Goal: Information Seeking & Learning: Compare options

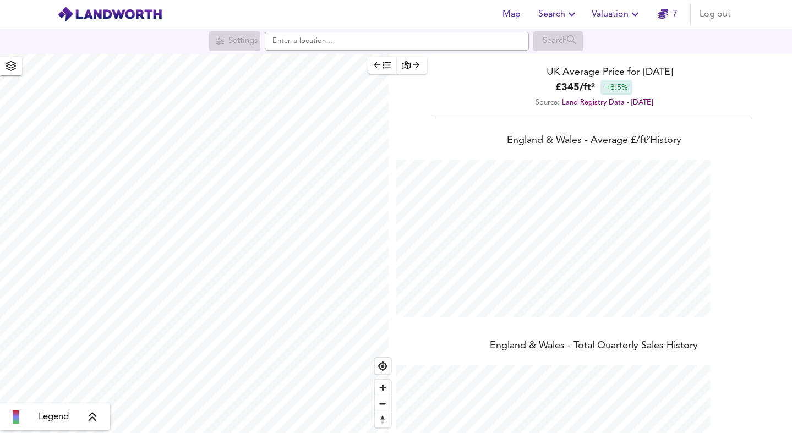
scroll to position [433, 792]
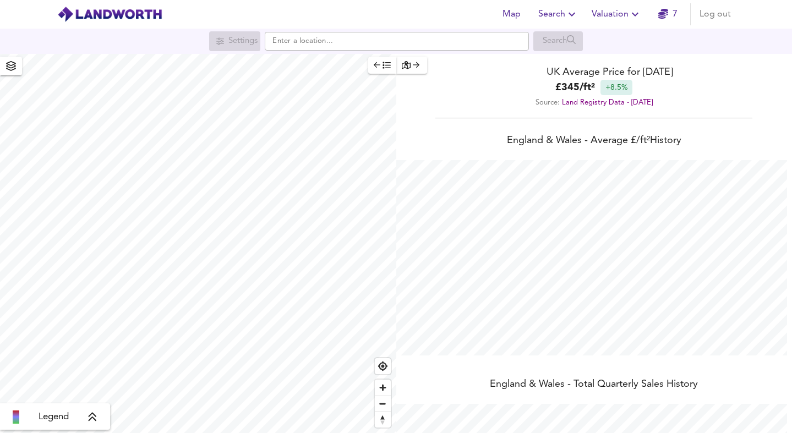
click at [583, 12] on span "Valuation" at bounding box center [616, 14] width 50 height 15
click at [551, 9] on span "Search" at bounding box center [558, 14] width 40 height 15
click at [546, 54] on li "Search History" at bounding box center [557, 60] width 109 height 20
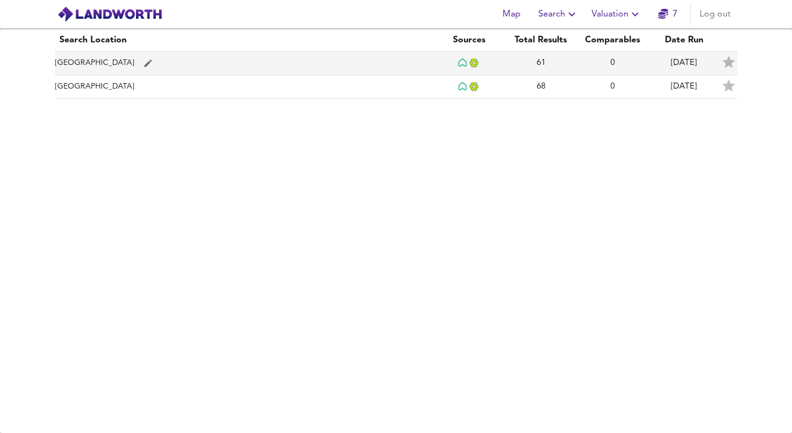
click at [168, 63] on td "[GEOGRAPHIC_DATA]" at bounding box center [244, 64] width 379 height 24
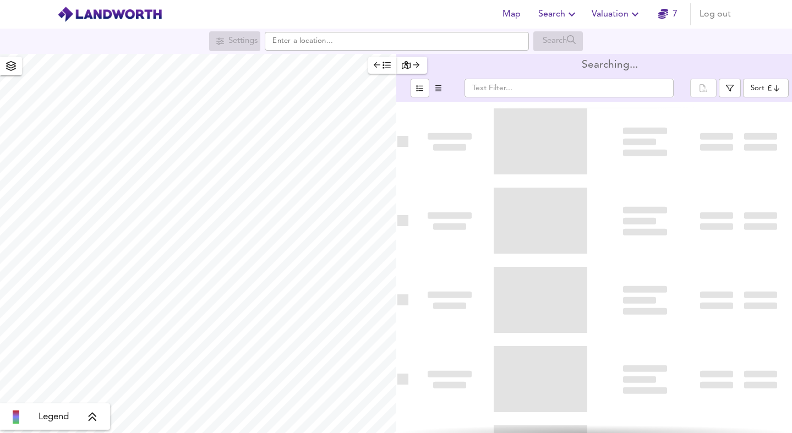
type input "bestdeal"
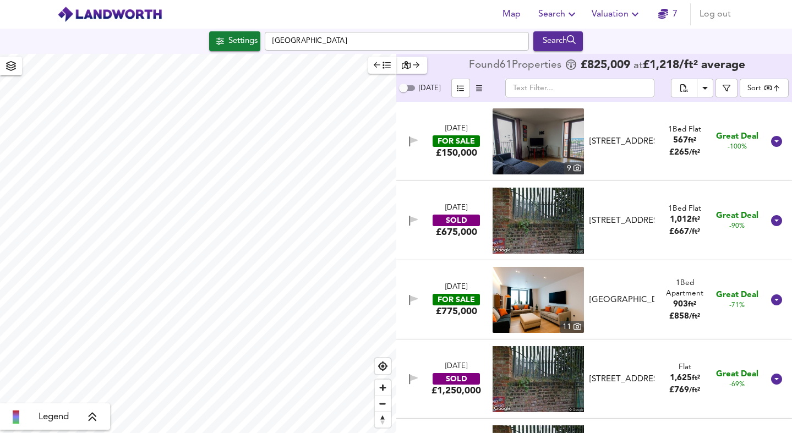
checkbox input "false"
checkbox input "true"
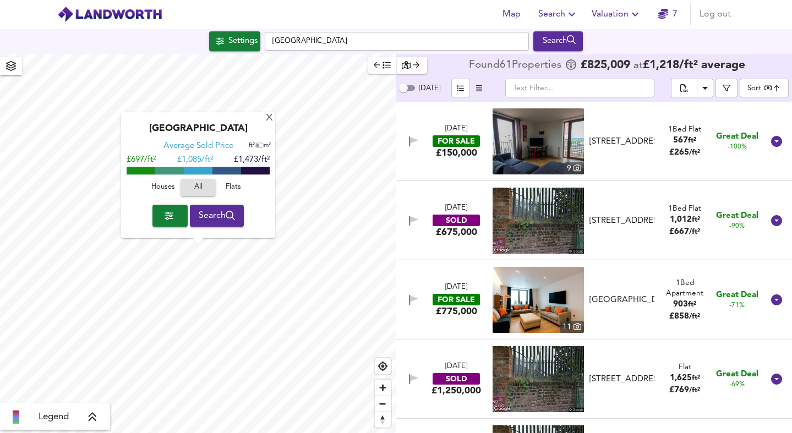
click at [583, 87] on body "Map Search Valuation 7 Log out Settings [GEOGRAPHIC_DATA] Search [GEOGRAPHIC_DA…" at bounding box center [396, 216] width 792 height 433
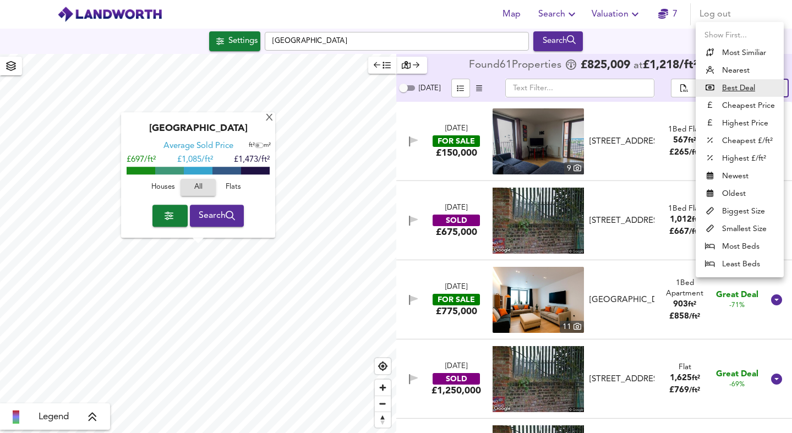
click at [583, 72] on li "Nearest" at bounding box center [739, 71] width 88 height 18
type input "distancetocenter"
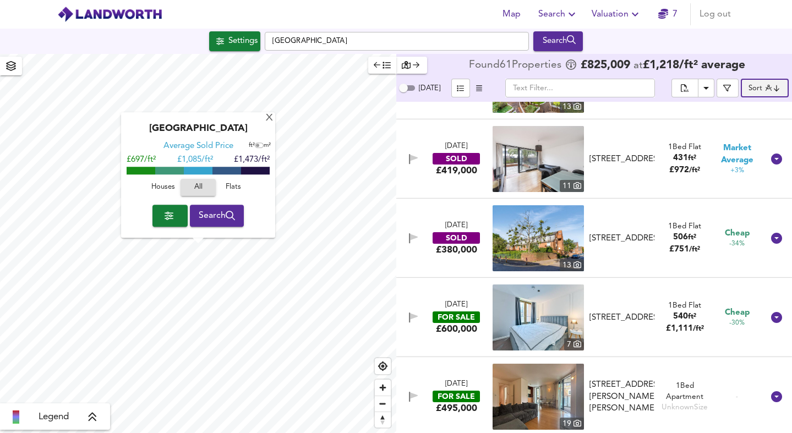
scroll to position [1015, 0]
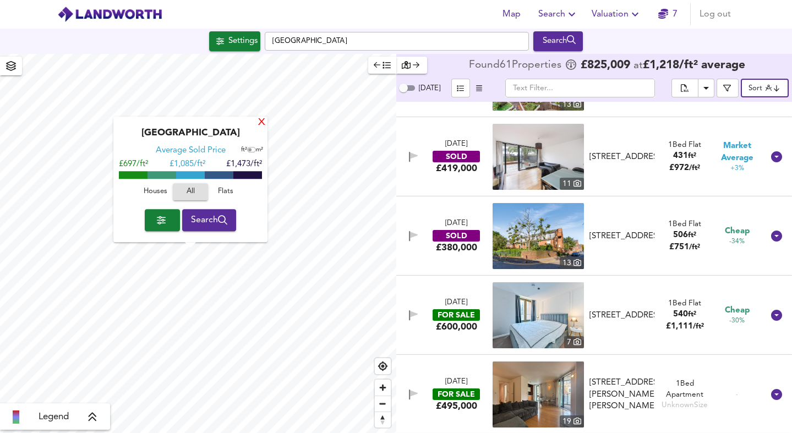
click at [264, 125] on div "X" at bounding box center [261, 123] width 9 height 10
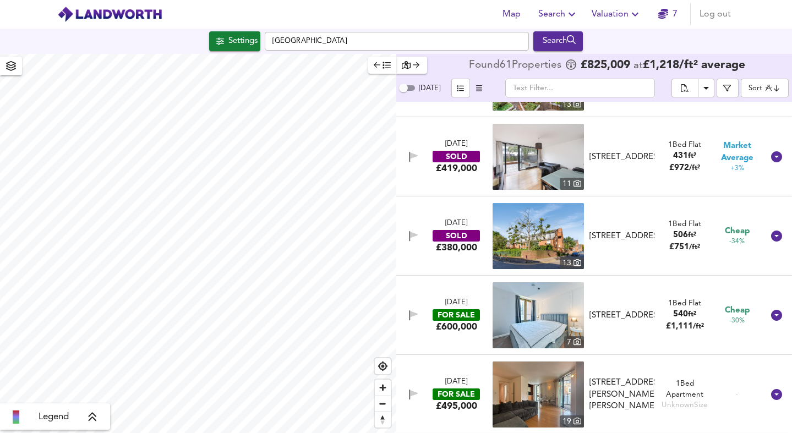
type input "492"
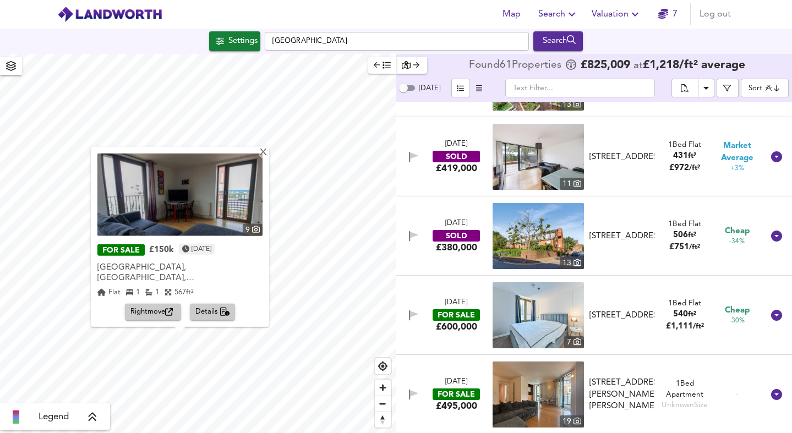
click at [158, 309] on span "Rightmove" at bounding box center [152, 312] width 45 height 13
click at [583, 248] on span "£ 751 / ft²" at bounding box center [684, 247] width 31 height 8
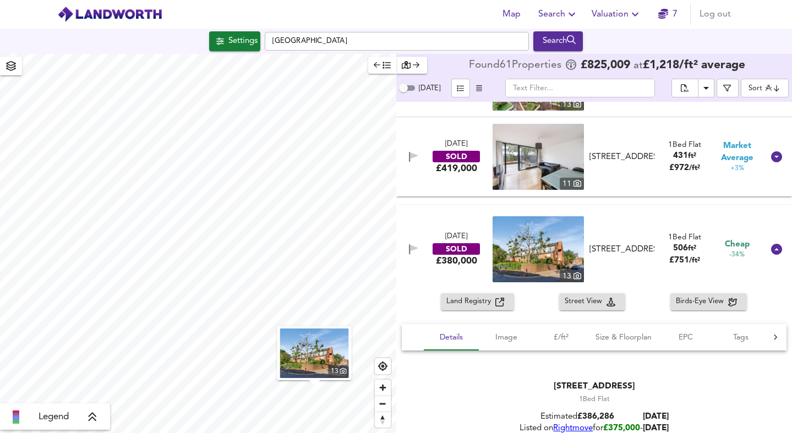
click at [543, 256] on img at bounding box center [537, 249] width 91 height 66
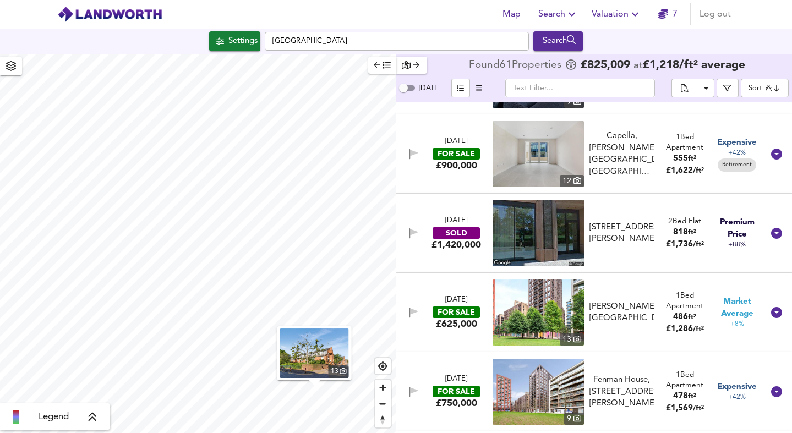
scroll to position [0, 0]
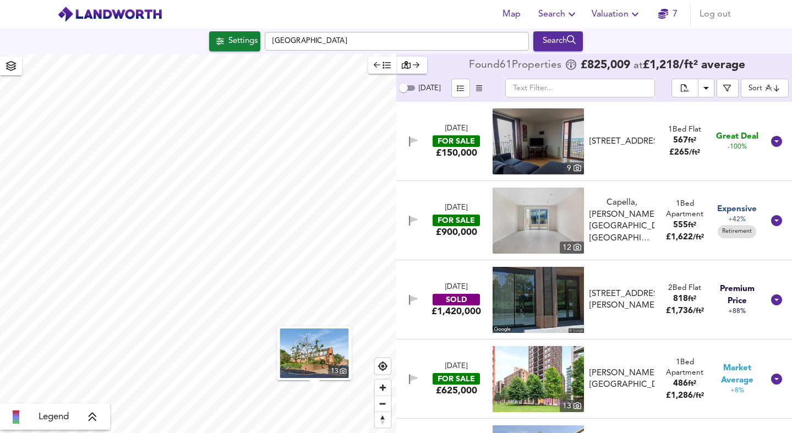
click at [583, 91] on body "Map Search Valuation 7 Log out Settings [GEOGRAPHIC_DATA] Search 13 Legend Foun…" at bounding box center [396, 216] width 792 height 433
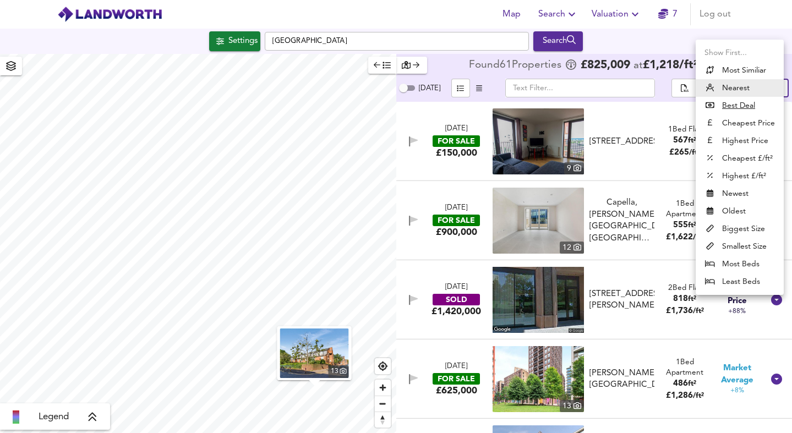
click at [583, 78] on div at bounding box center [396, 216] width 792 height 433
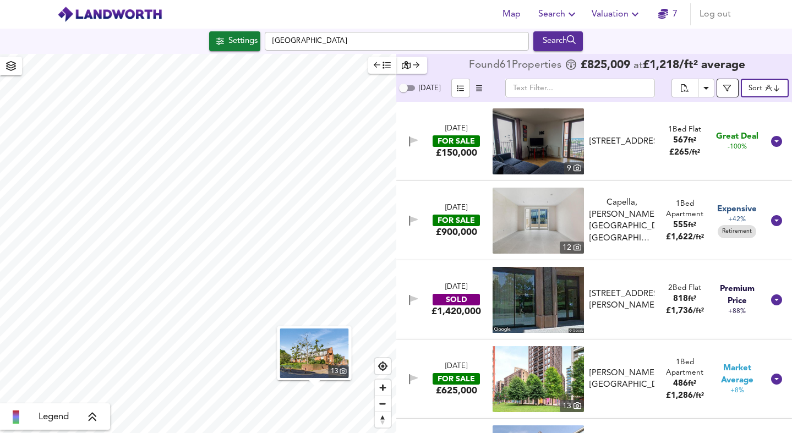
click at [583, 86] on span "button" at bounding box center [727, 88] width 11 height 8
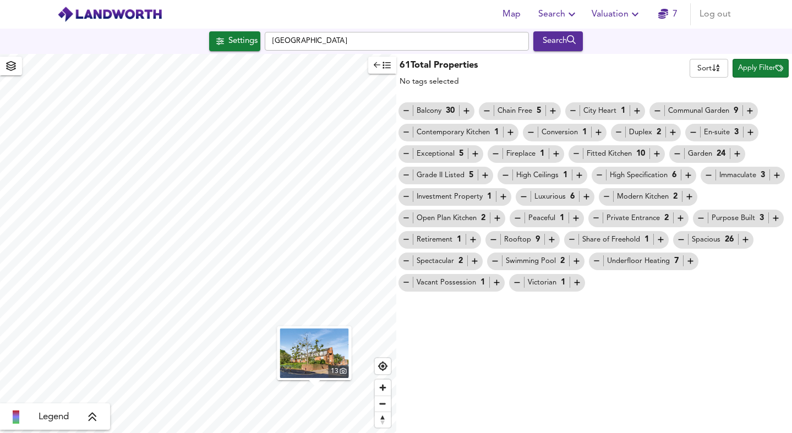
click at [377, 64] on icon "button" at bounding box center [377, 65] width 7 height 8
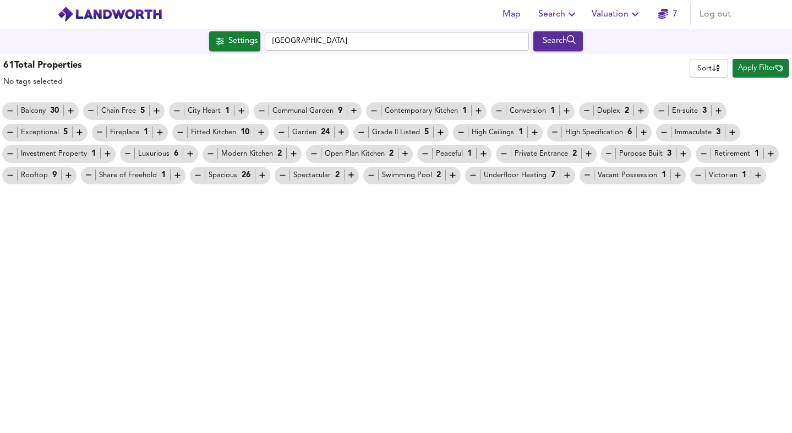
click at [583, 67] on span "Apply Filter" at bounding box center [760, 68] width 45 height 13
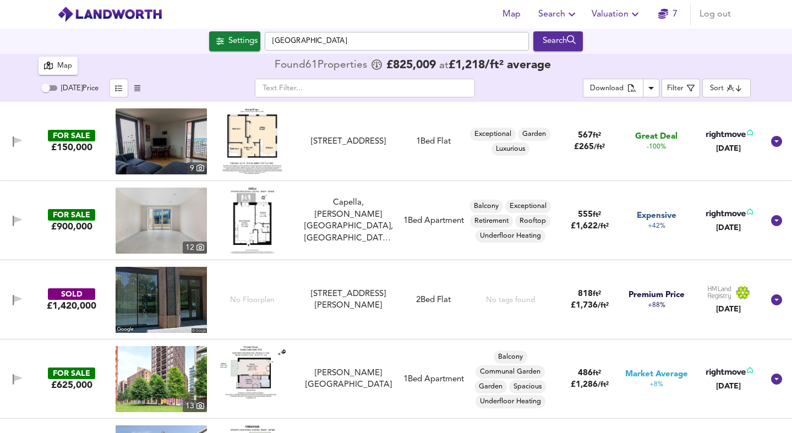
click at [583, 135] on span "Great Deal" at bounding box center [656, 137] width 42 height 12
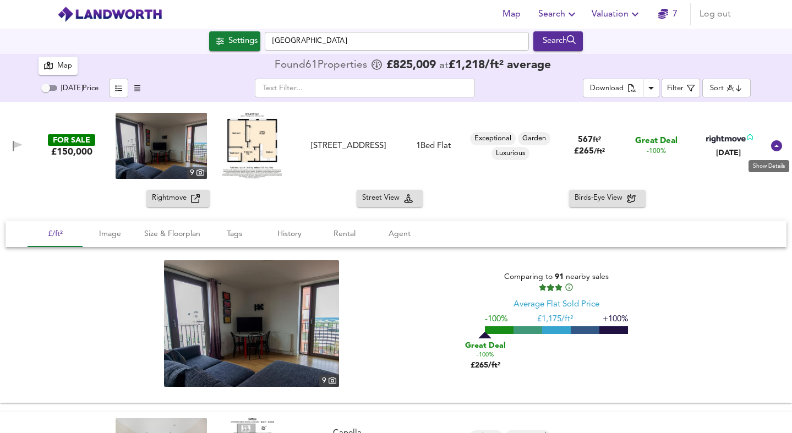
click at [583, 147] on icon at bounding box center [776, 145] width 11 height 11
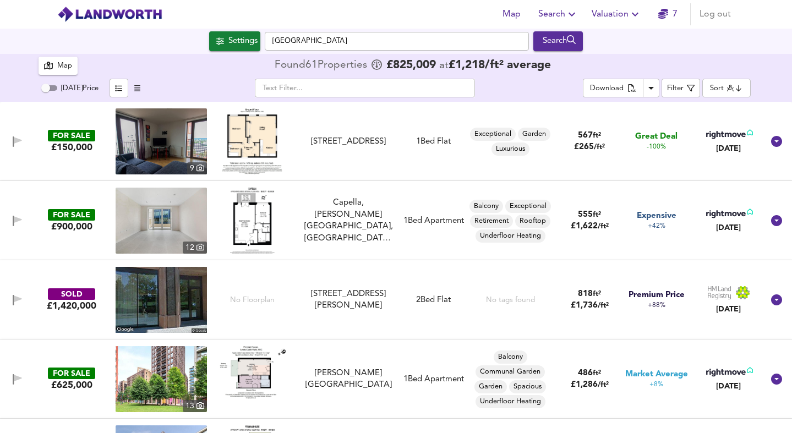
click at [583, 82] on body "Map Search Valuation 7 Log out Settings [GEOGRAPHIC_DATA] Search 61 Results Leg…" at bounding box center [396, 216] width 792 height 433
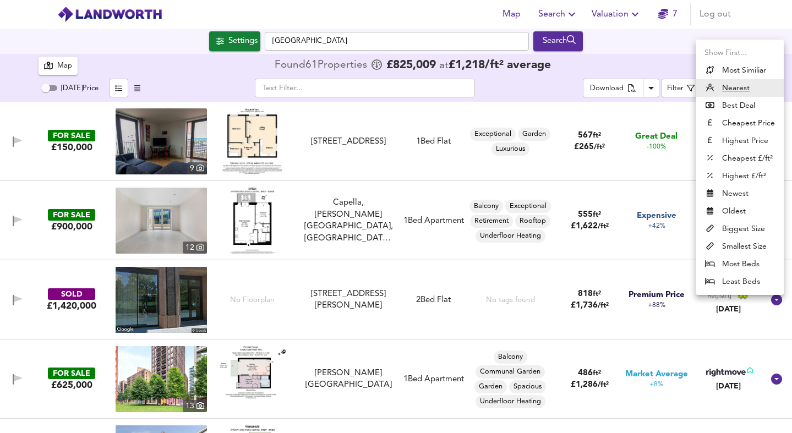
click at [583, 124] on li "Cheapest Price" at bounding box center [739, 123] width 88 height 18
type input "cheapest"
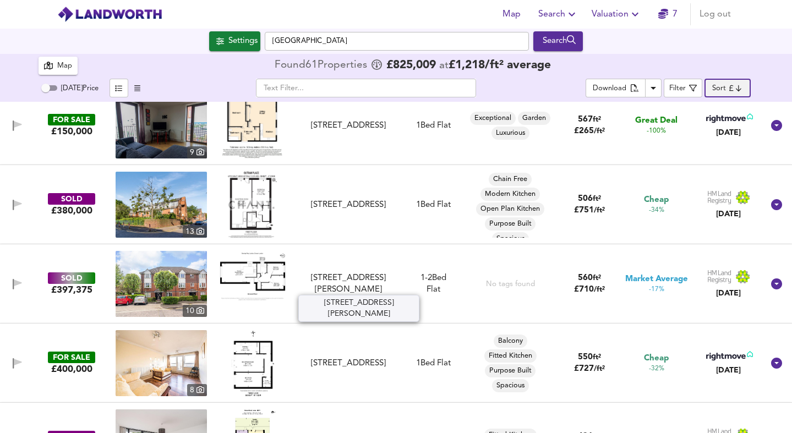
scroll to position [20, 0]
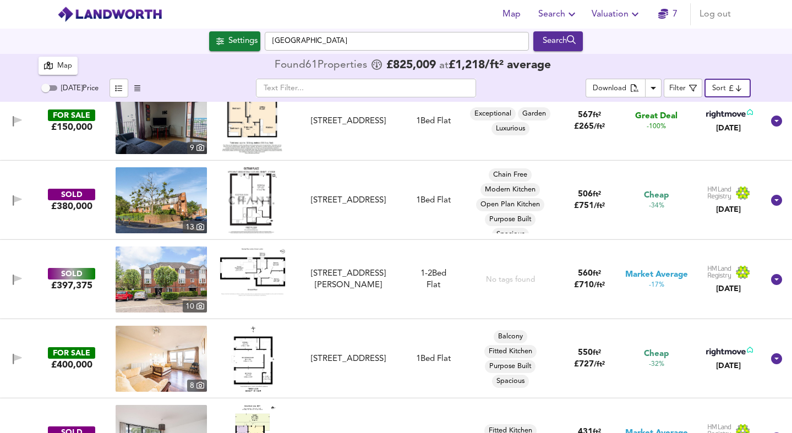
click at [266, 287] on img at bounding box center [253, 272] width 66 height 51
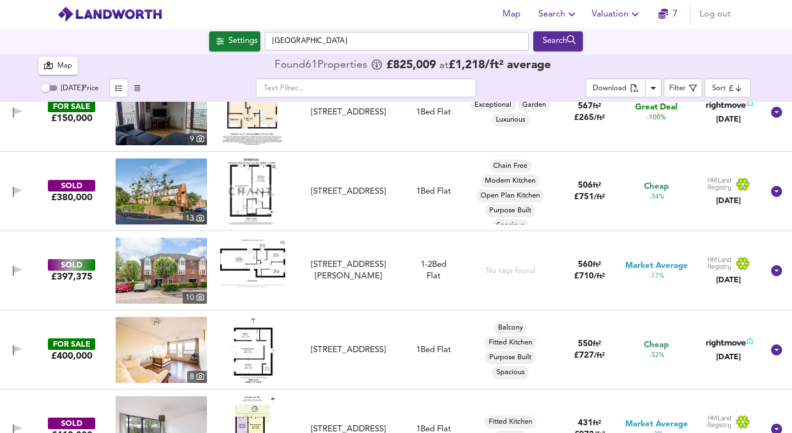
scroll to position [36, 0]
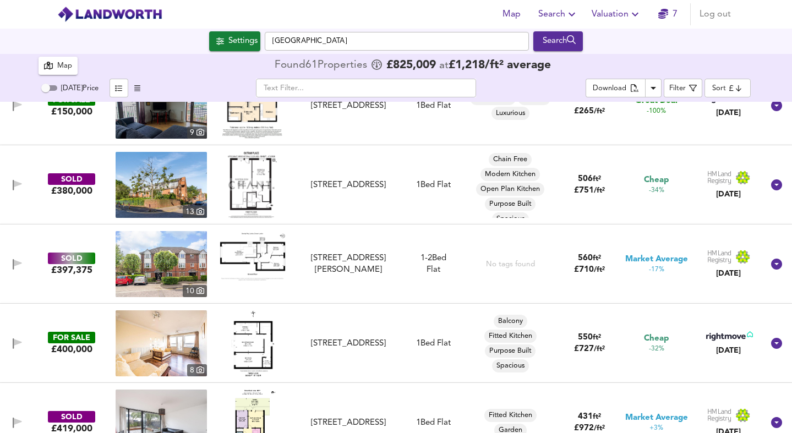
click at [273, 260] on img at bounding box center [253, 256] width 66 height 51
click at [194, 290] on div "10" at bounding box center [195, 291] width 24 height 12
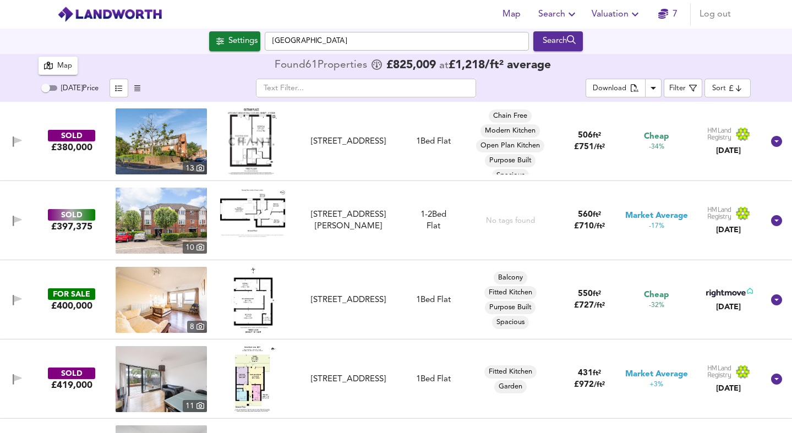
scroll to position [80, 0]
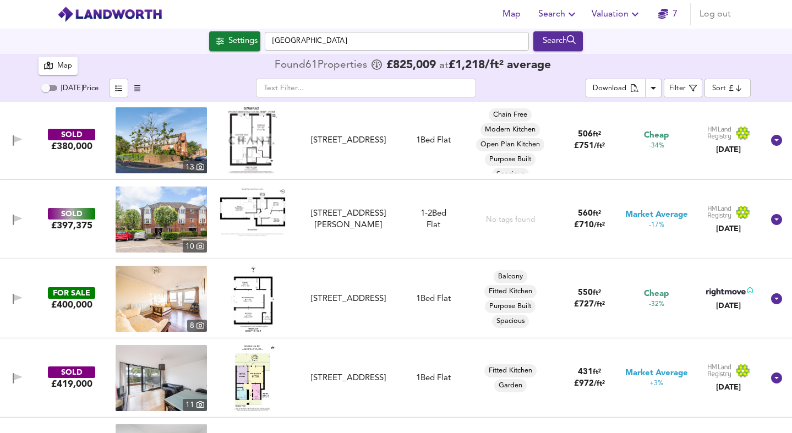
click at [258, 306] on img at bounding box center [252, 299] width 43 height 66
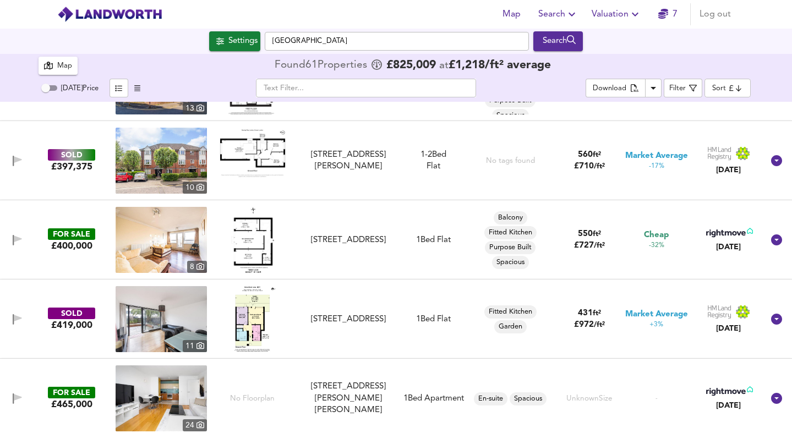
scroll to position [140, 0]
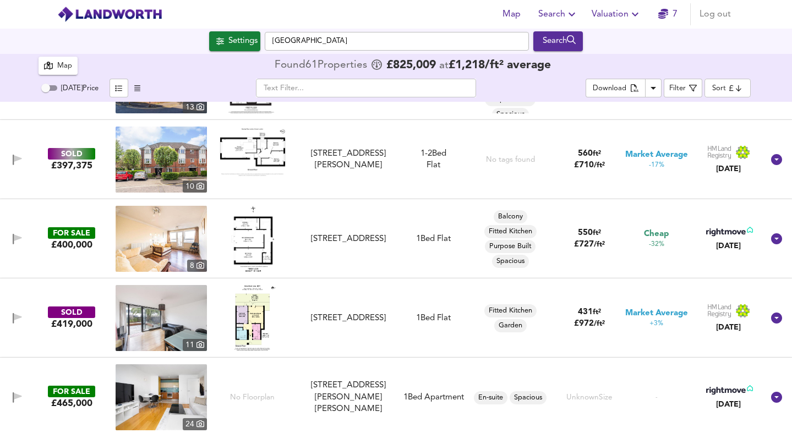
click at [168, 321] on img at bounding box center [161, 318] width 91 height 66
